Goal: Check status: Check status

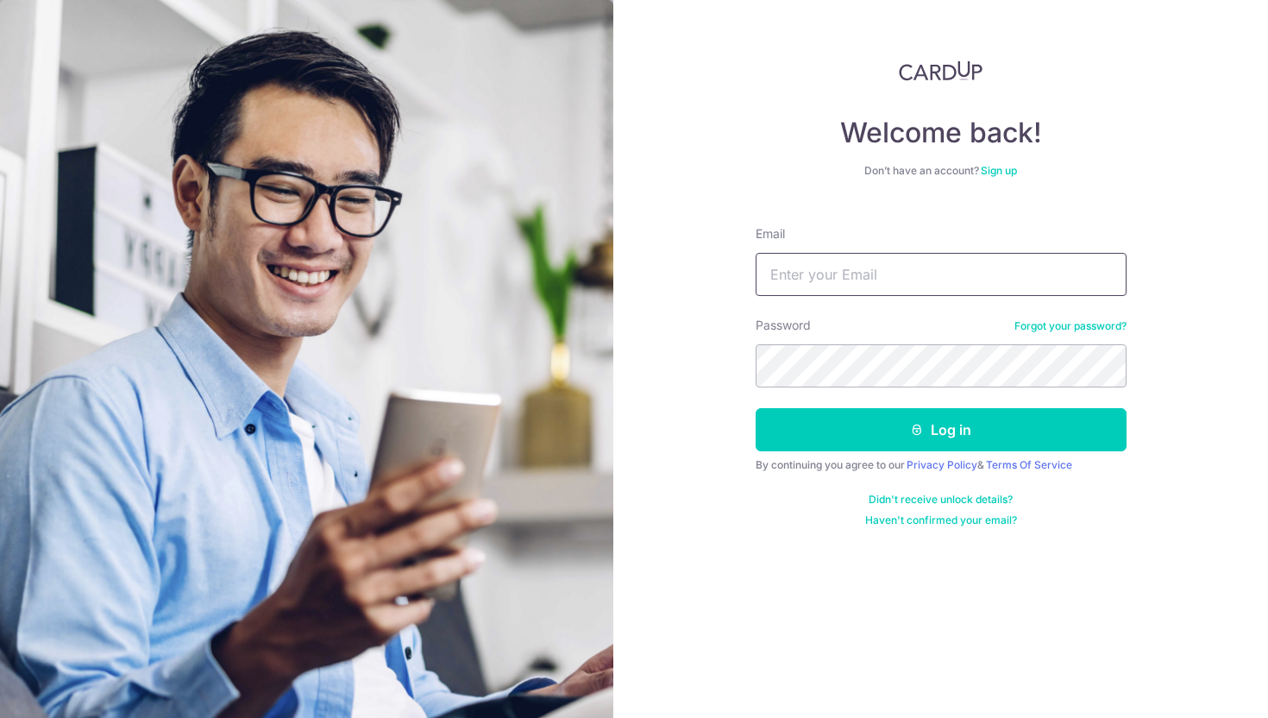
type input "[EMAIL_ADDRESS][DOMAIN_NAME]"
click at [826, 458] on div "By continuing you agree to our Privacy Policy & Terms Of Service" at bounding box center [941, 465] width 371 height 14
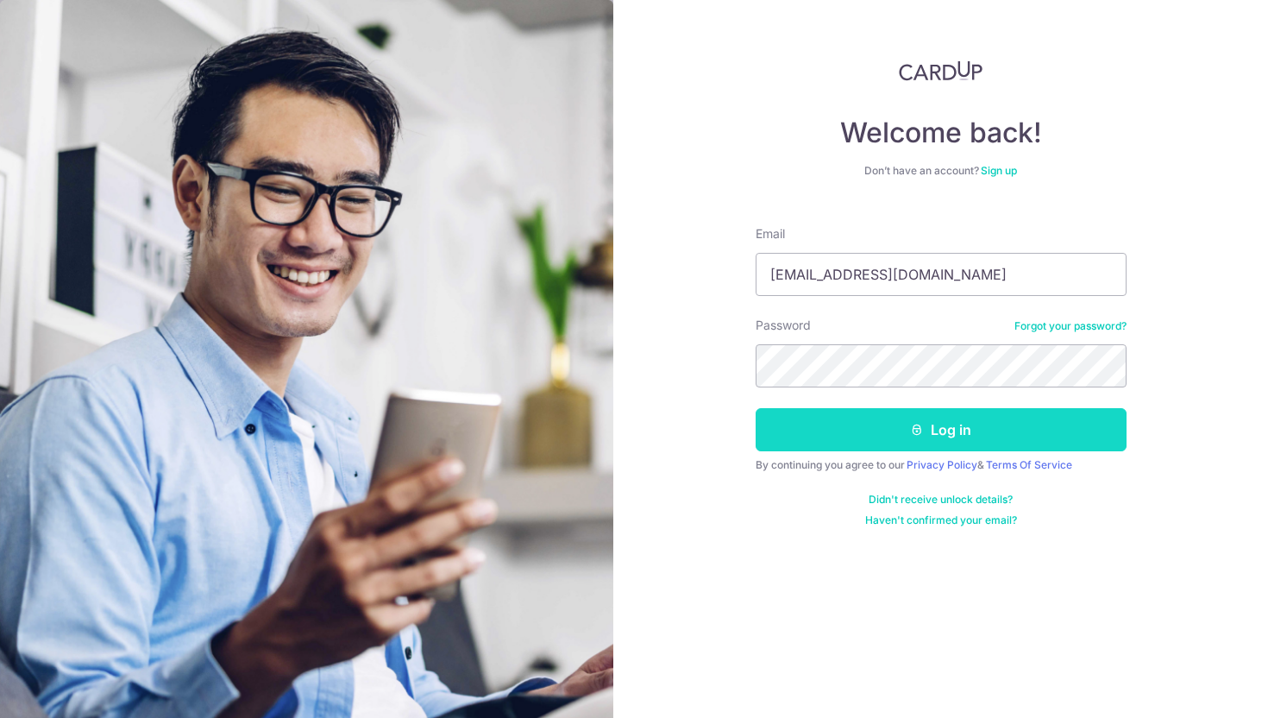
click at [854, 437] on button "Log in" at bounding box center [941, 429] width 371 height 43
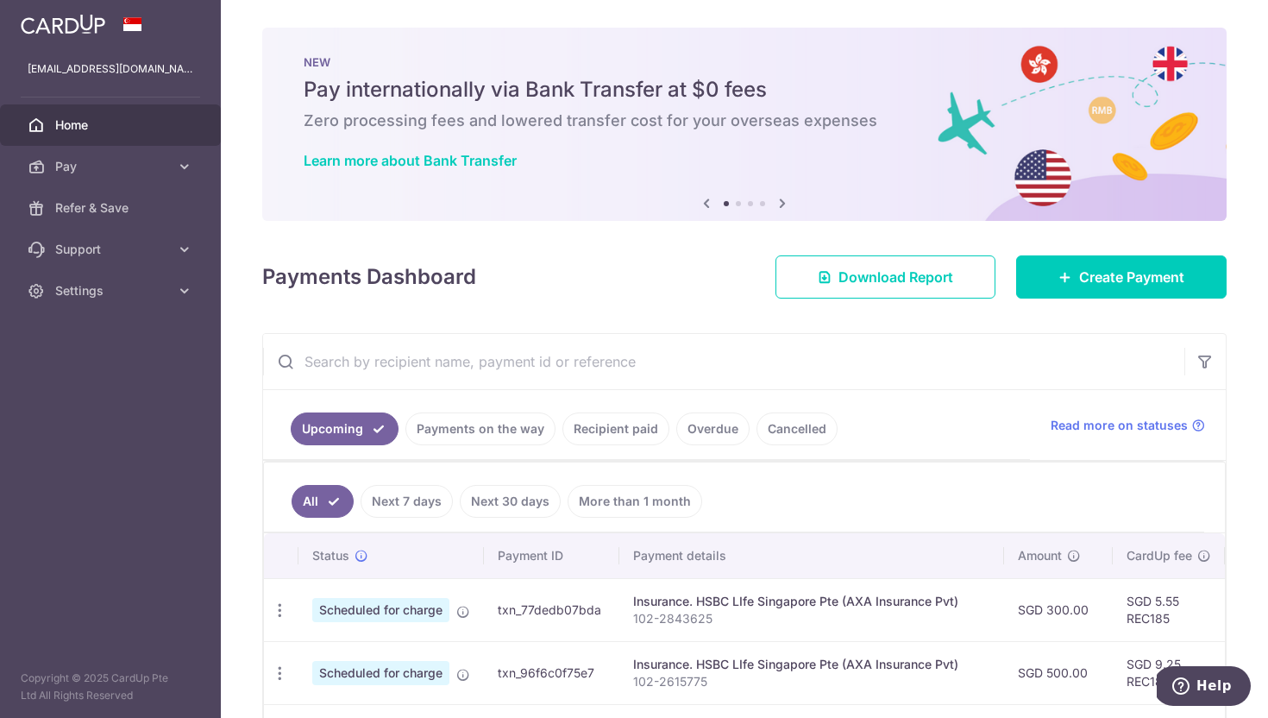
click at [617, 489] on link "More than 1 month" at bounding box center [635, 501] width 135 height 33
click at [502, 488] on link "Next 30 days" at bounding box center [486, 501] width 101 height 33
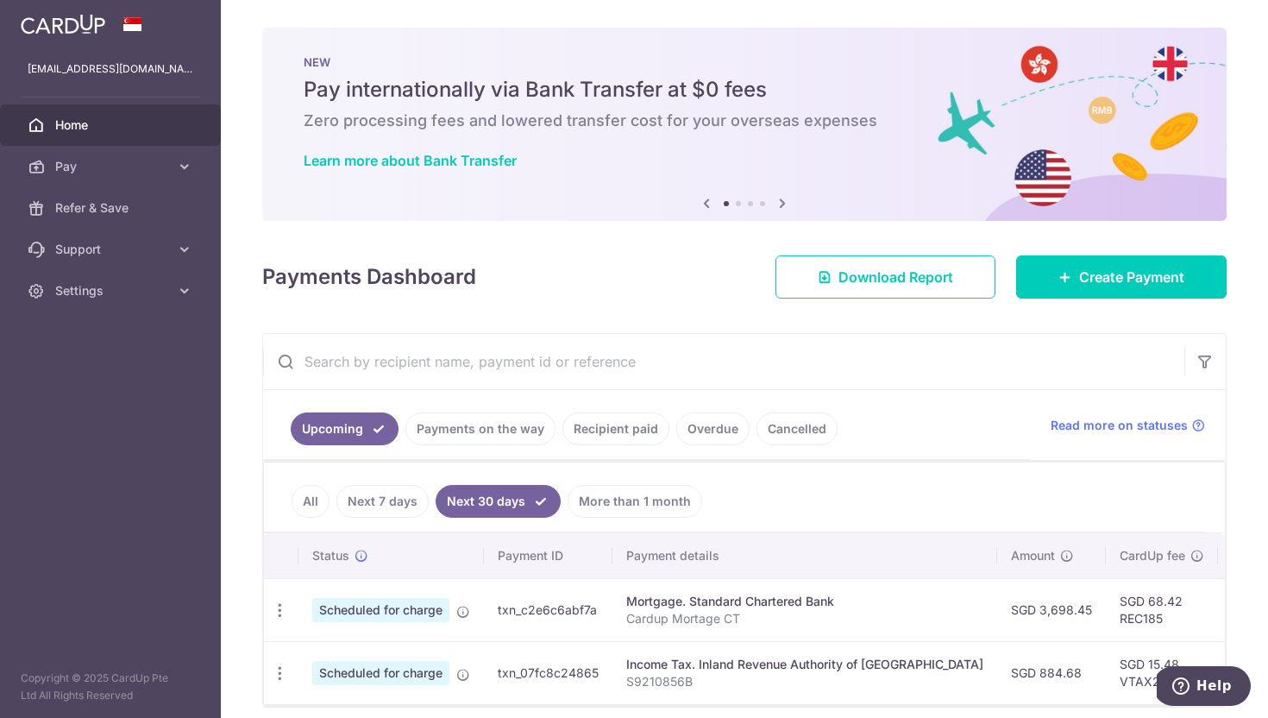
scroll to position [71, 0]
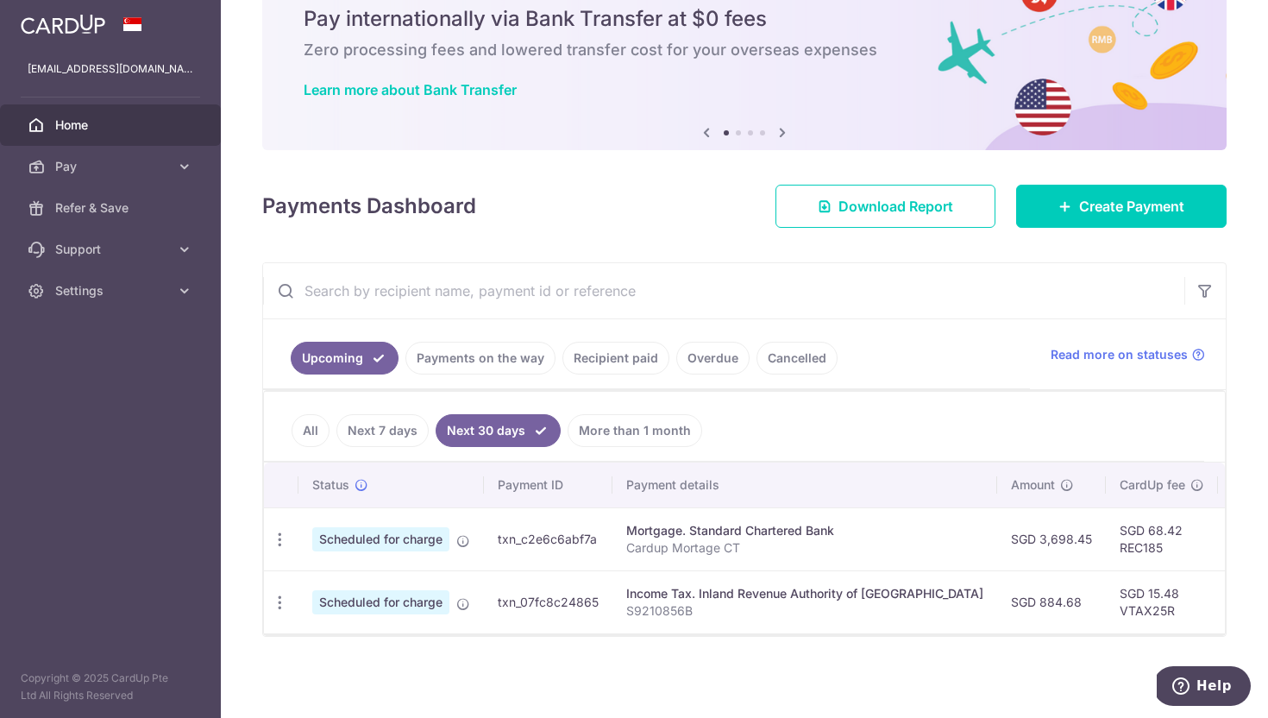
click at [387, 452] on ul "All Next 7 days Next 30 days More than 1 month" at bounding box center [734, 427] width 941 height 70
click at [382, 438] on link "Next 7 days" at bounding box center [383, 430] width 92 height 33
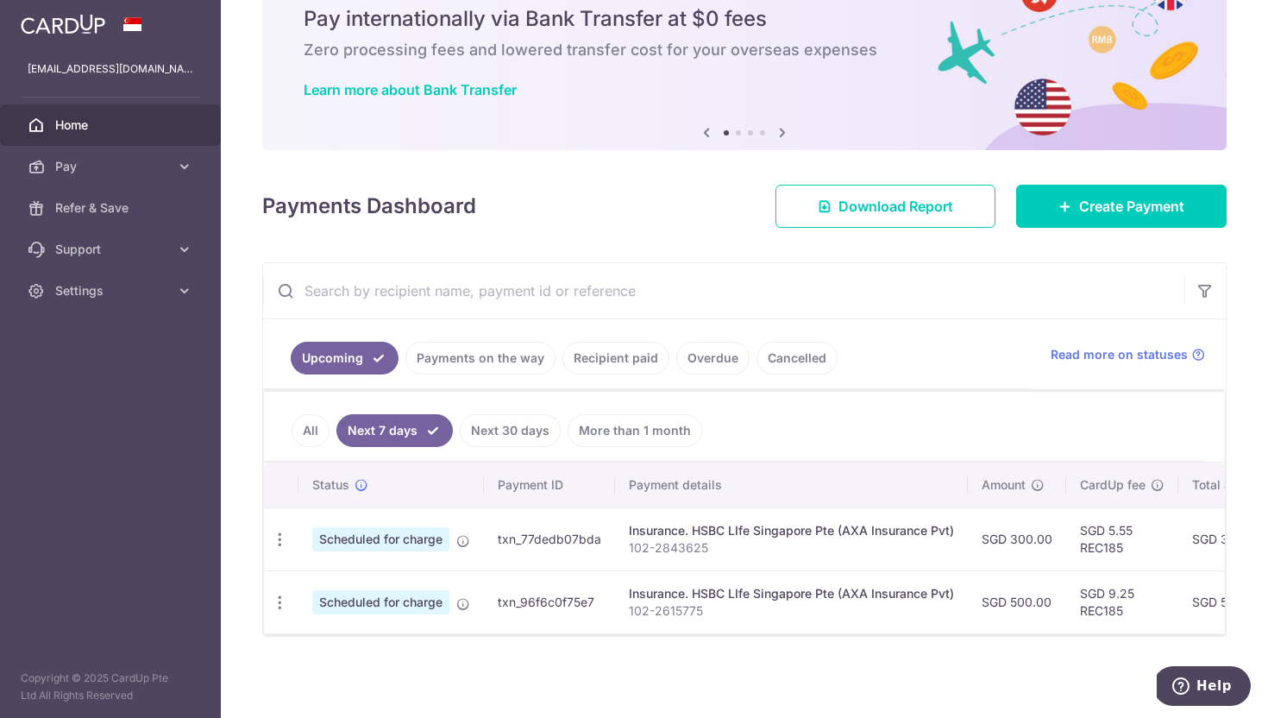
click at [304, 443] on link "All" at bounding box center [311, 430] width 38 height 33
